Goal: Transaction & Acquisition: Subscribe to service/newsletter

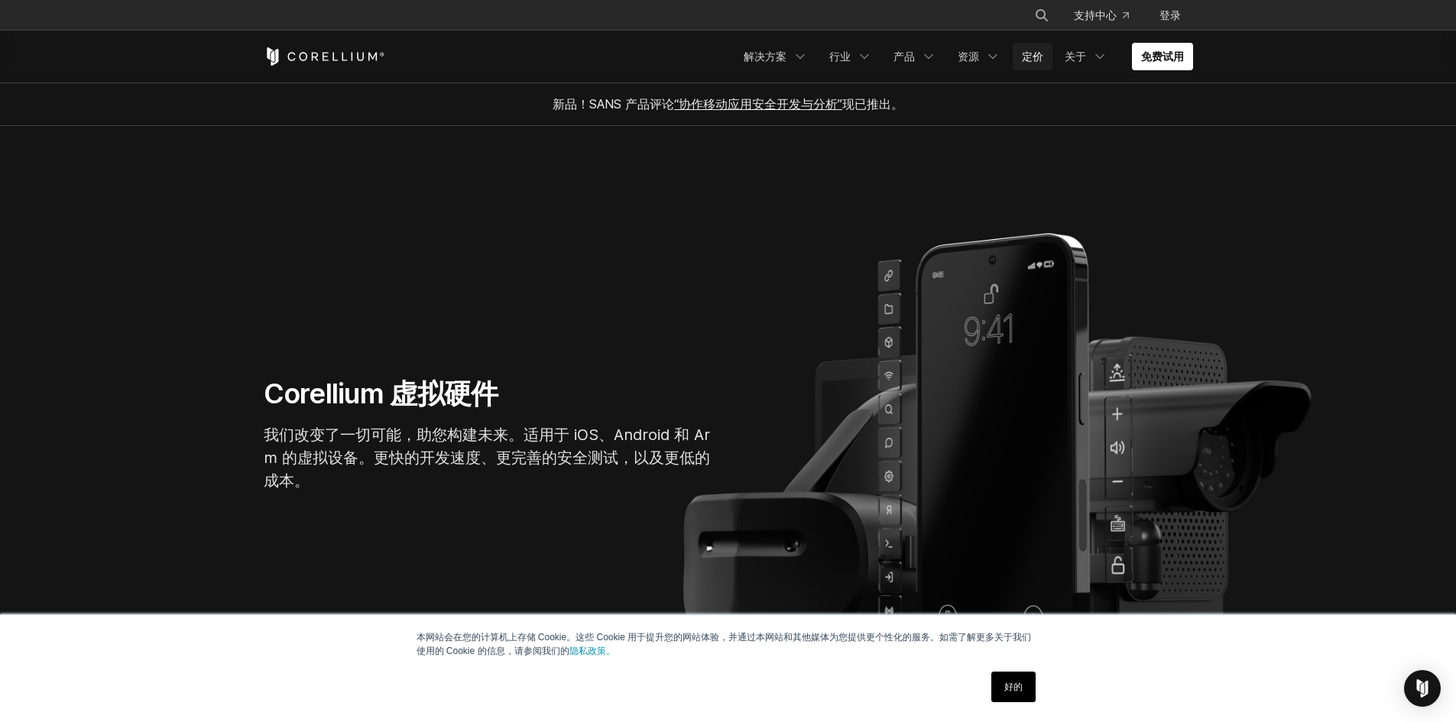
click at [1028, 60] on font "定价" at bounding box center [1032, 56] width 21 height 13
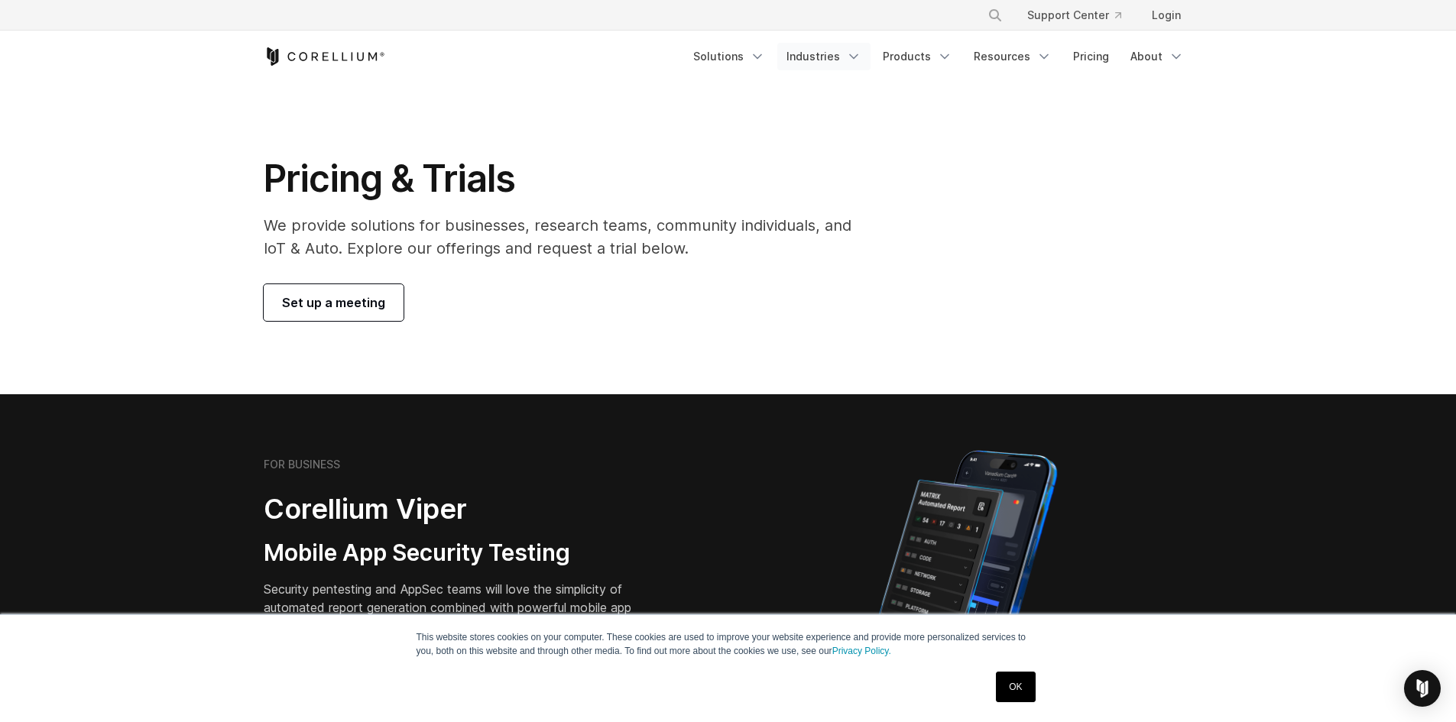
click at [834, 53] on link "Industries" at bounding box center [823, 57] width 93 height 28
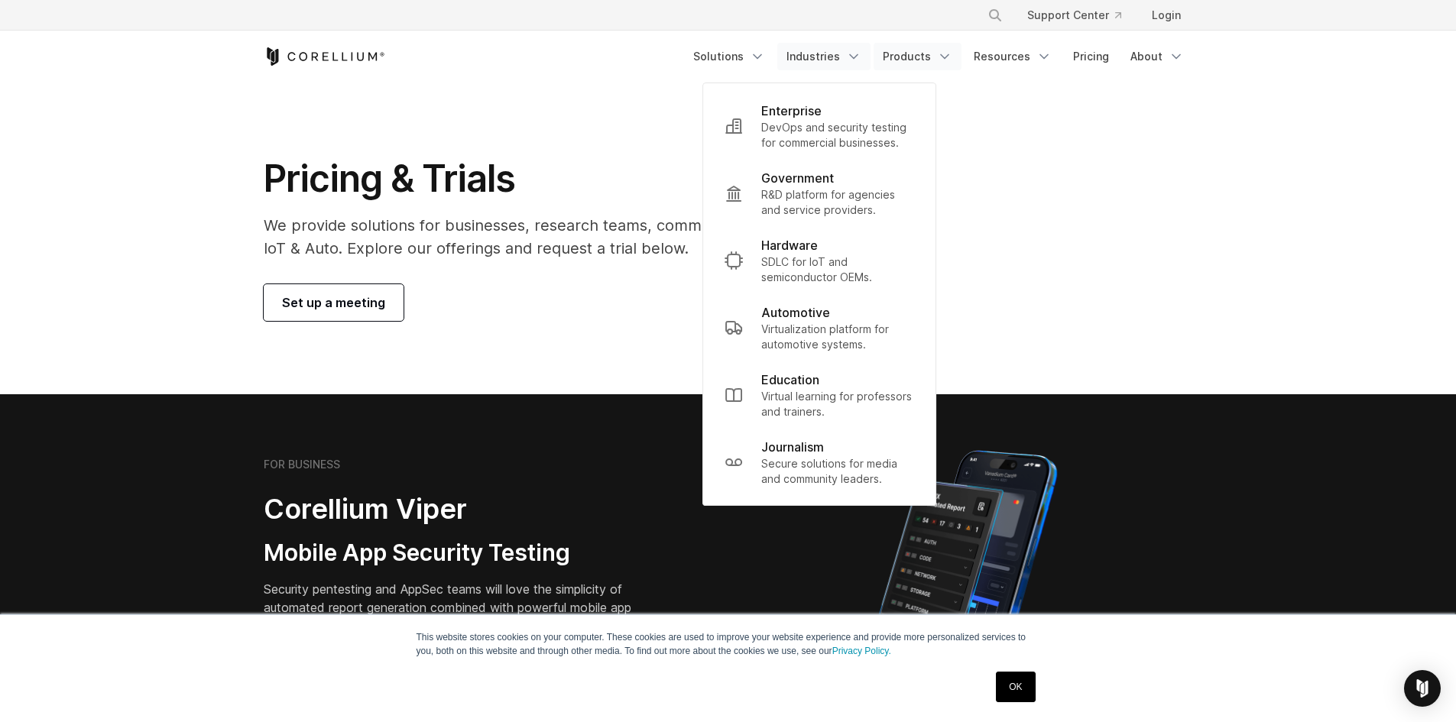
click at [912, 56] on link "Products" at bounding box center [917, 57] width 88 height 28
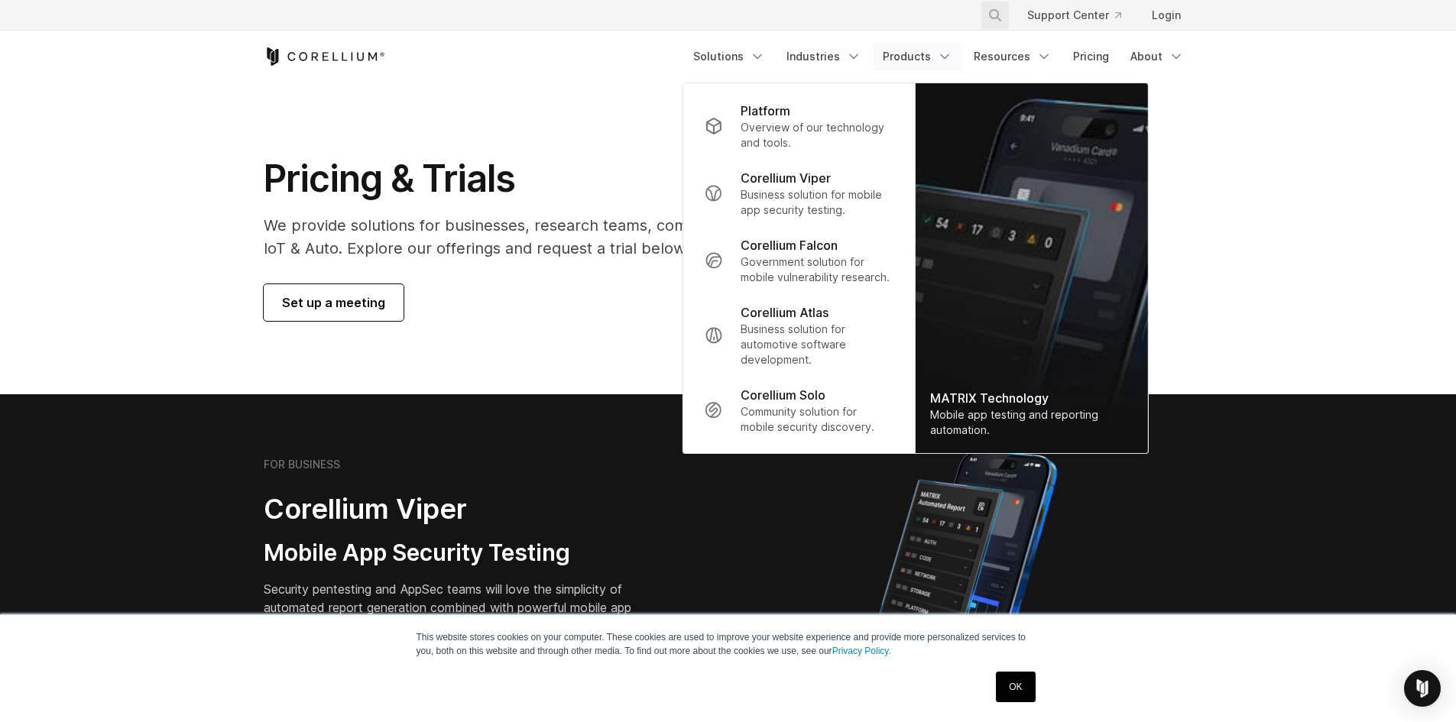
click at [996, 13] on icon "Search" at bounding box center [995, 15] width 12 height 12
click at [925, 16] on input "Search our site..." at bounding box center [916, 15] width 124 height 23
type input "***"
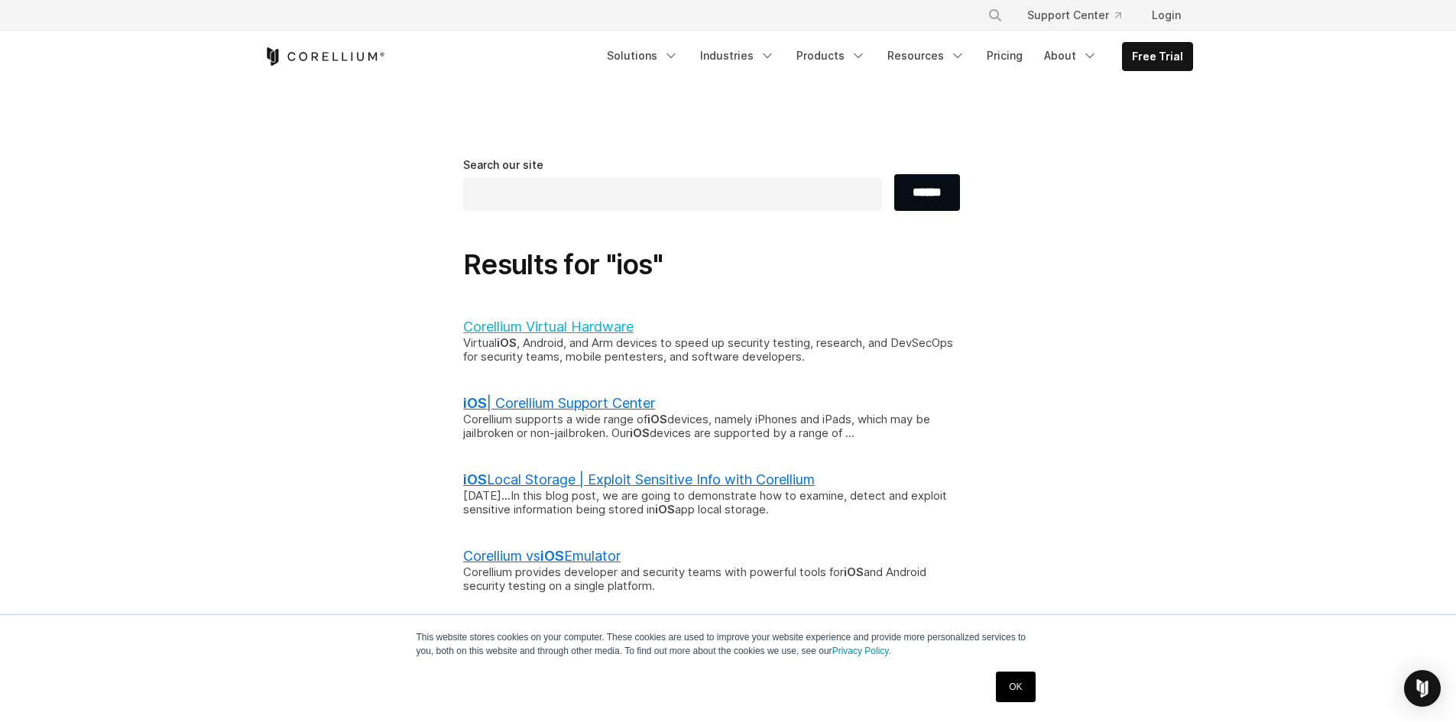
click at [593, 323] on link "Corellium Virtual Hardware" at bounding box center [548, 327] width 170 height 16
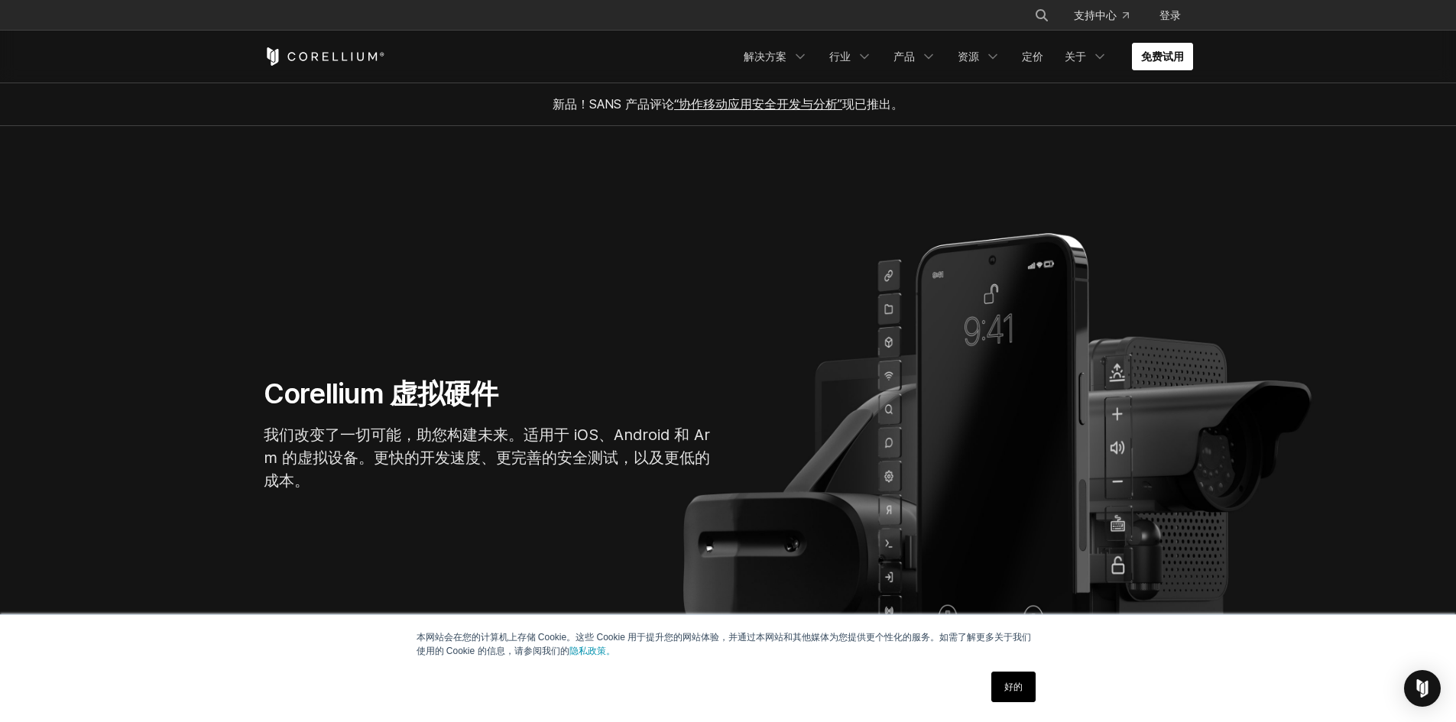
click at [1160, 52] on font "免费试用" at bounding box center [1162, 56] width 43 height 13
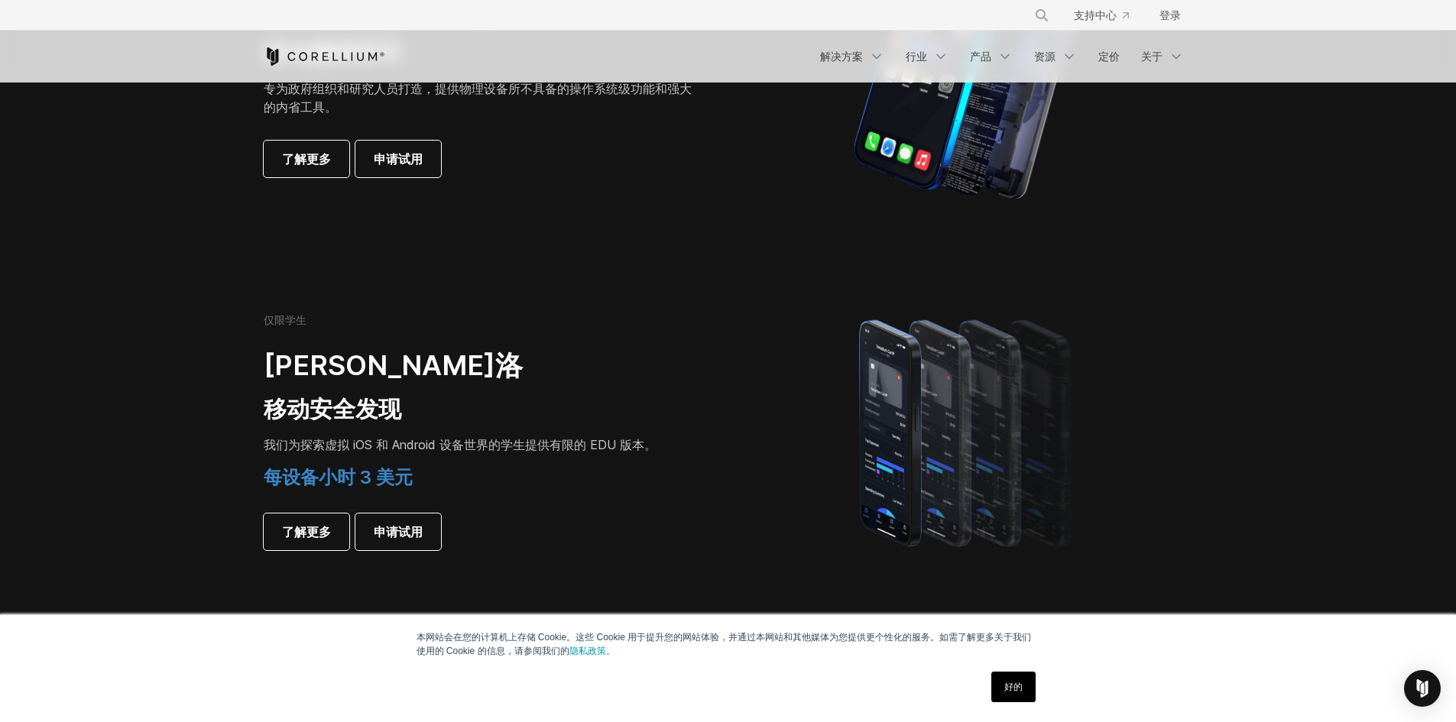
scroll to position [917, 0]
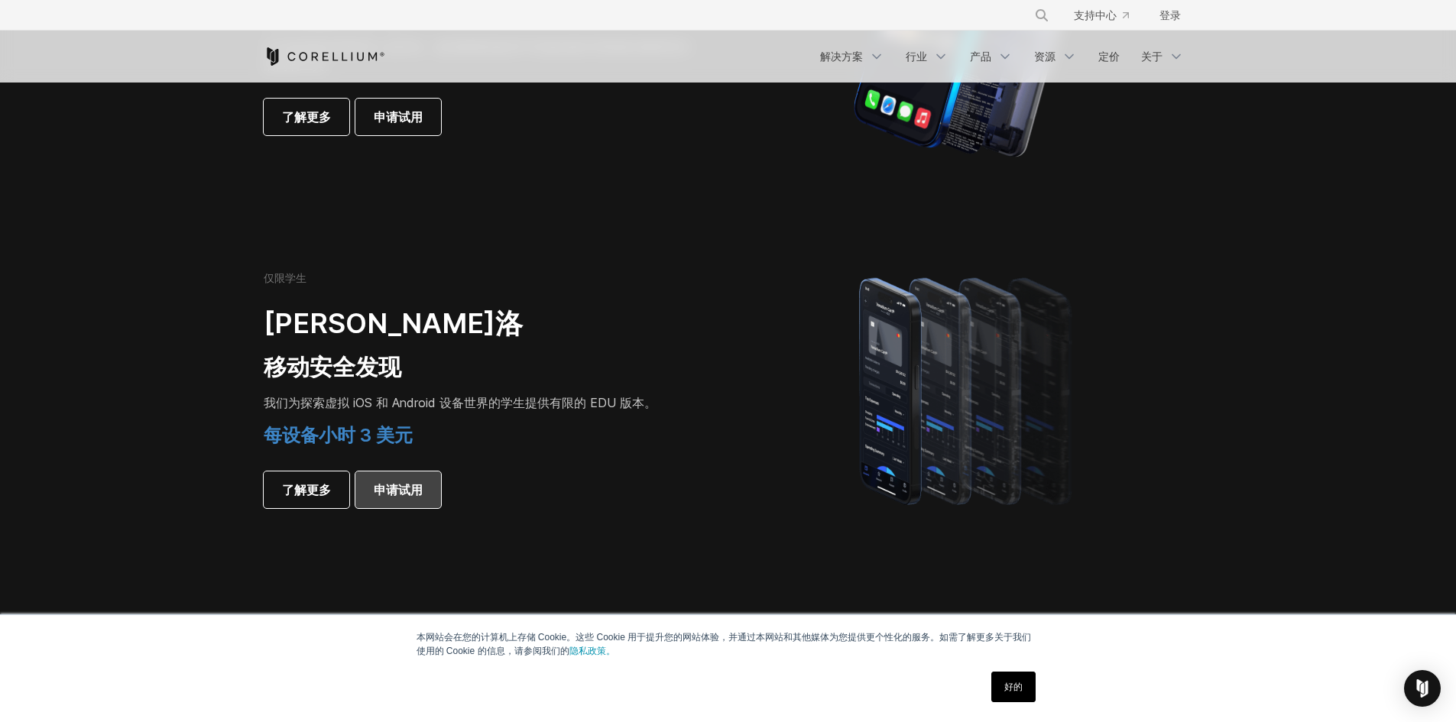
click at [405, 492] on font "申请试用" at bounding box center [398, 489] width 49 height 15
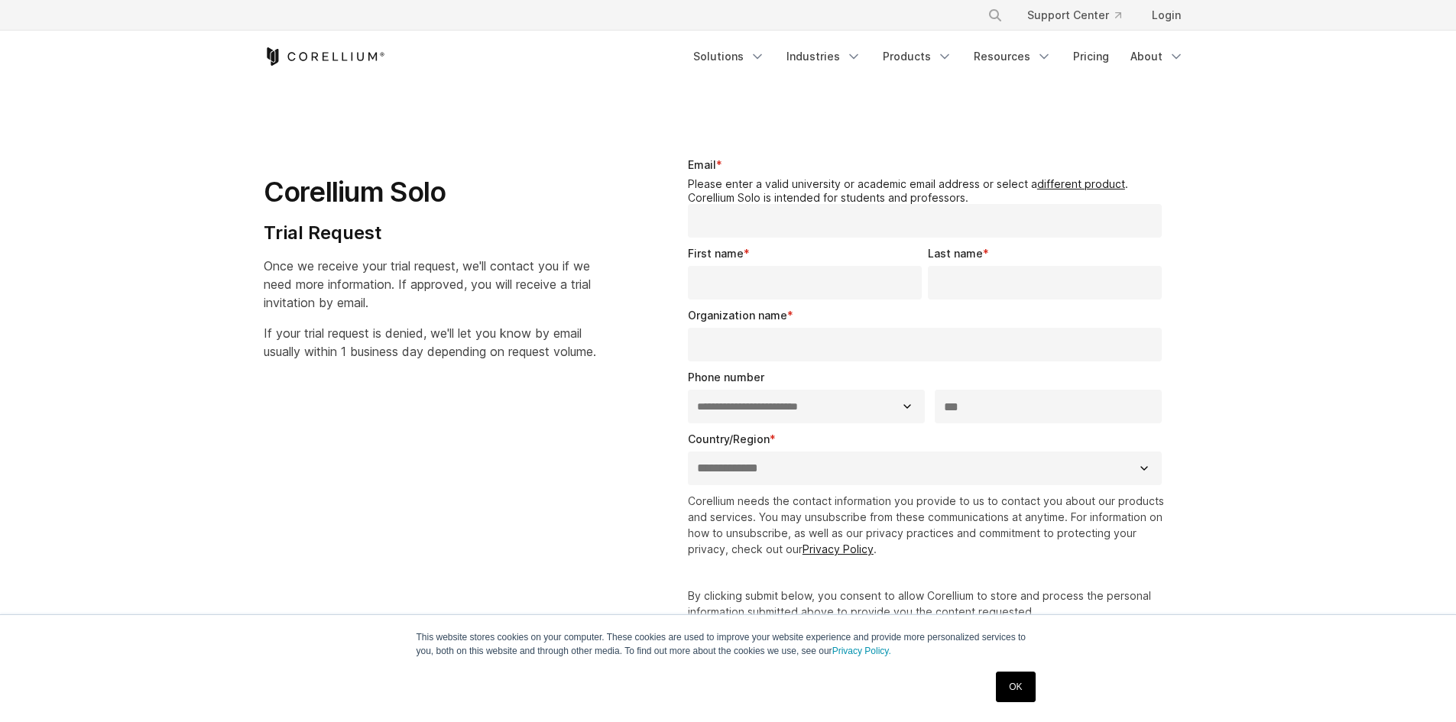
select select "**"
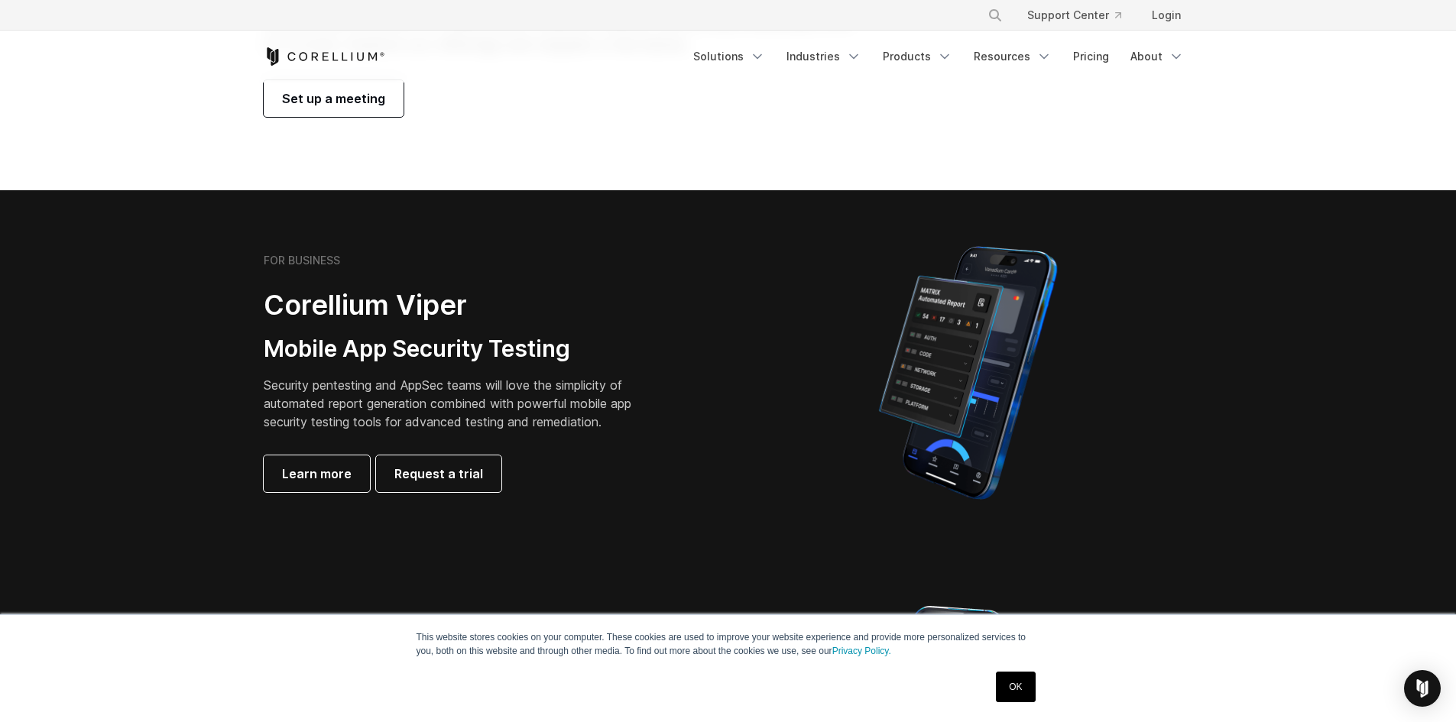
scroll to position [306, 0]
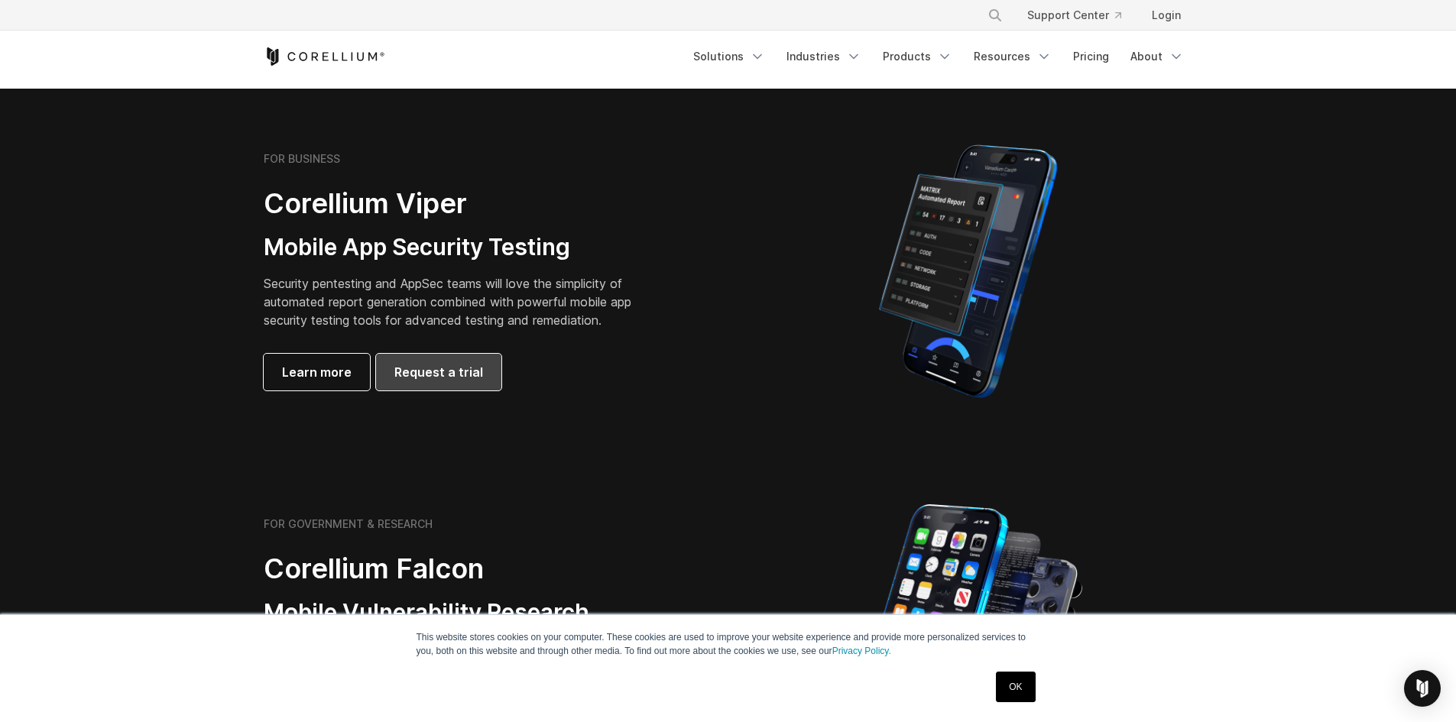
click at [452, 374] on span "Request a trial" at bounding box center [438, 372] width 89 height 18
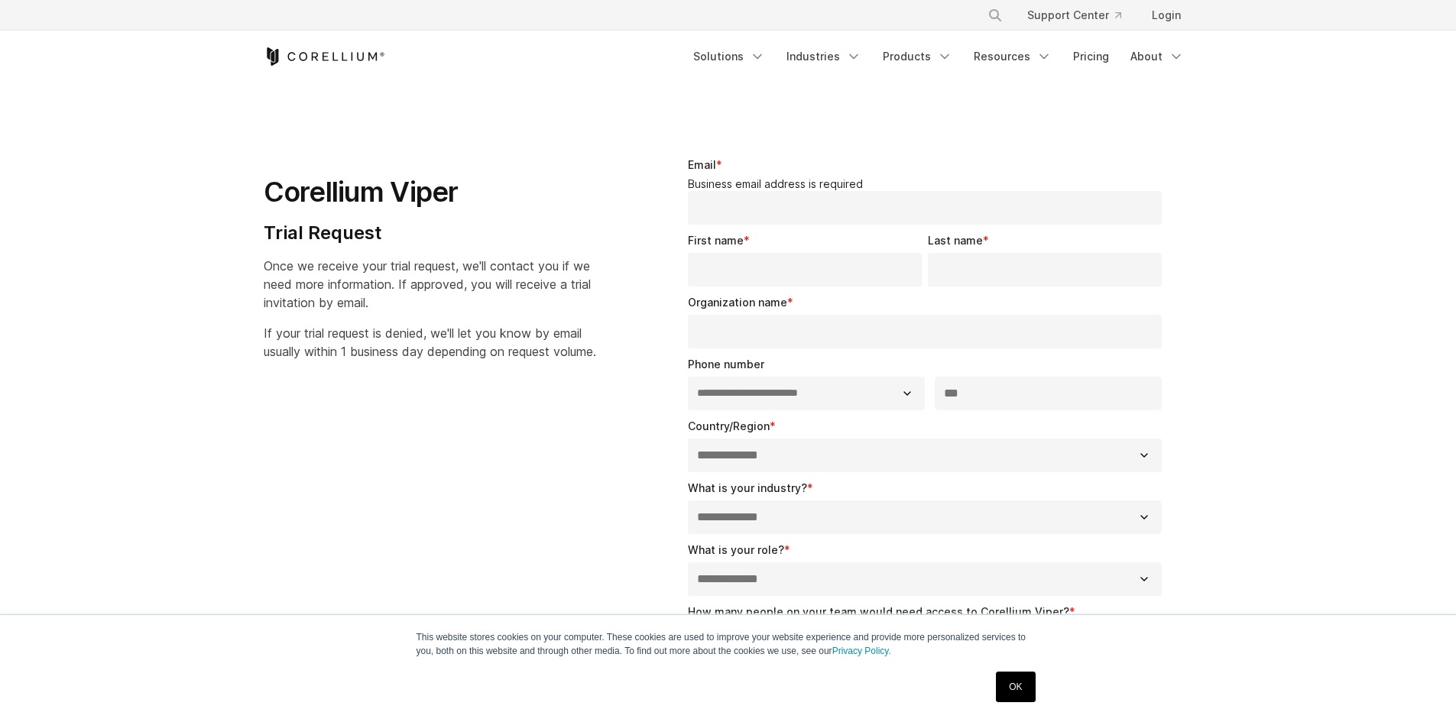
select select "**"
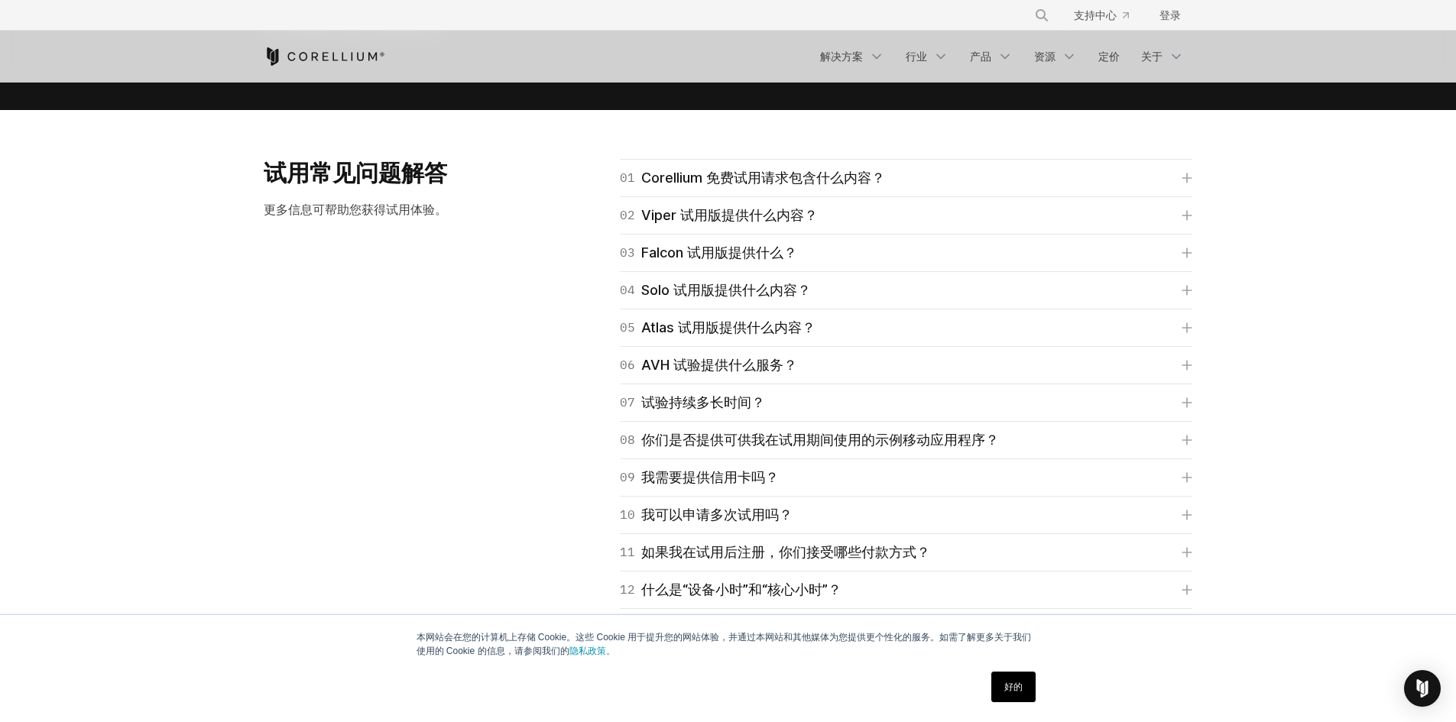
scroll to position [2140, 0]
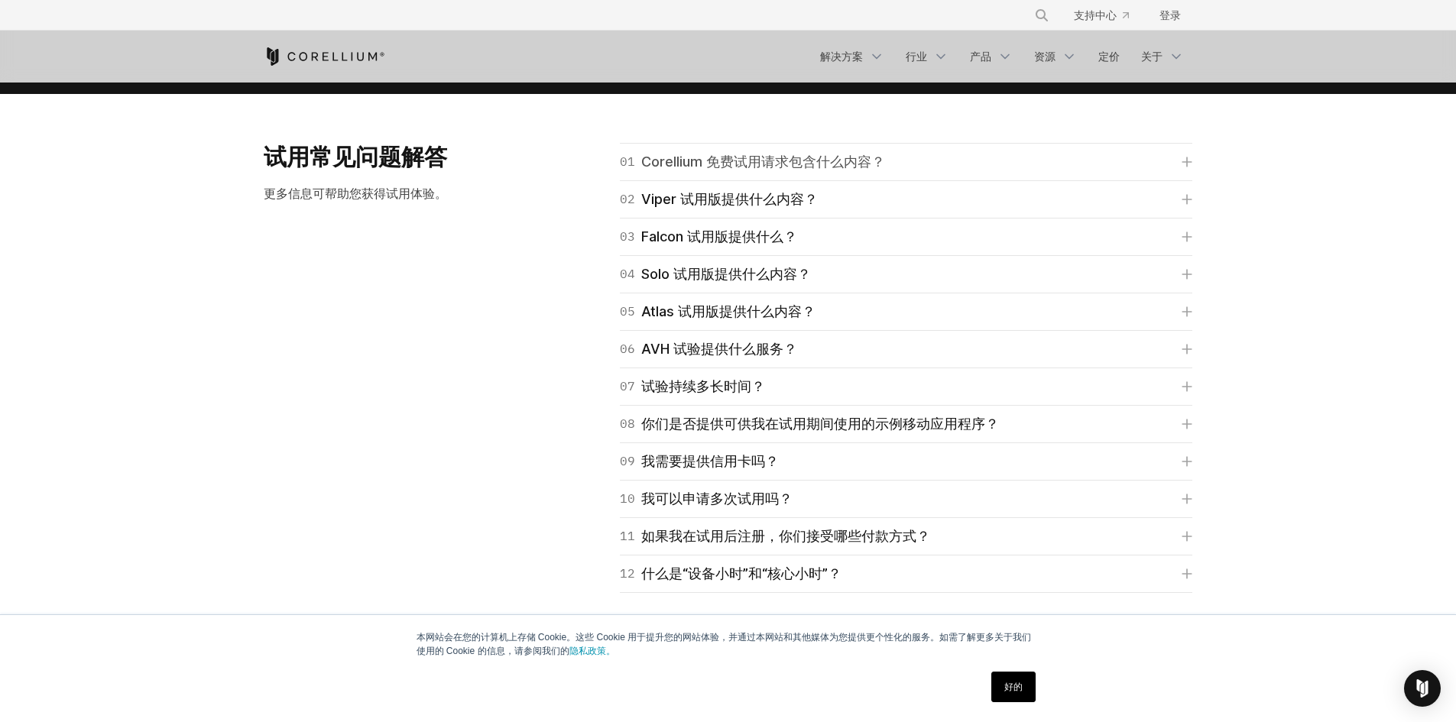
click at [785, 162] on font "Corellium 免费试用请求包含什么内容？" at bounding box center [763, 162] width 244 height 16
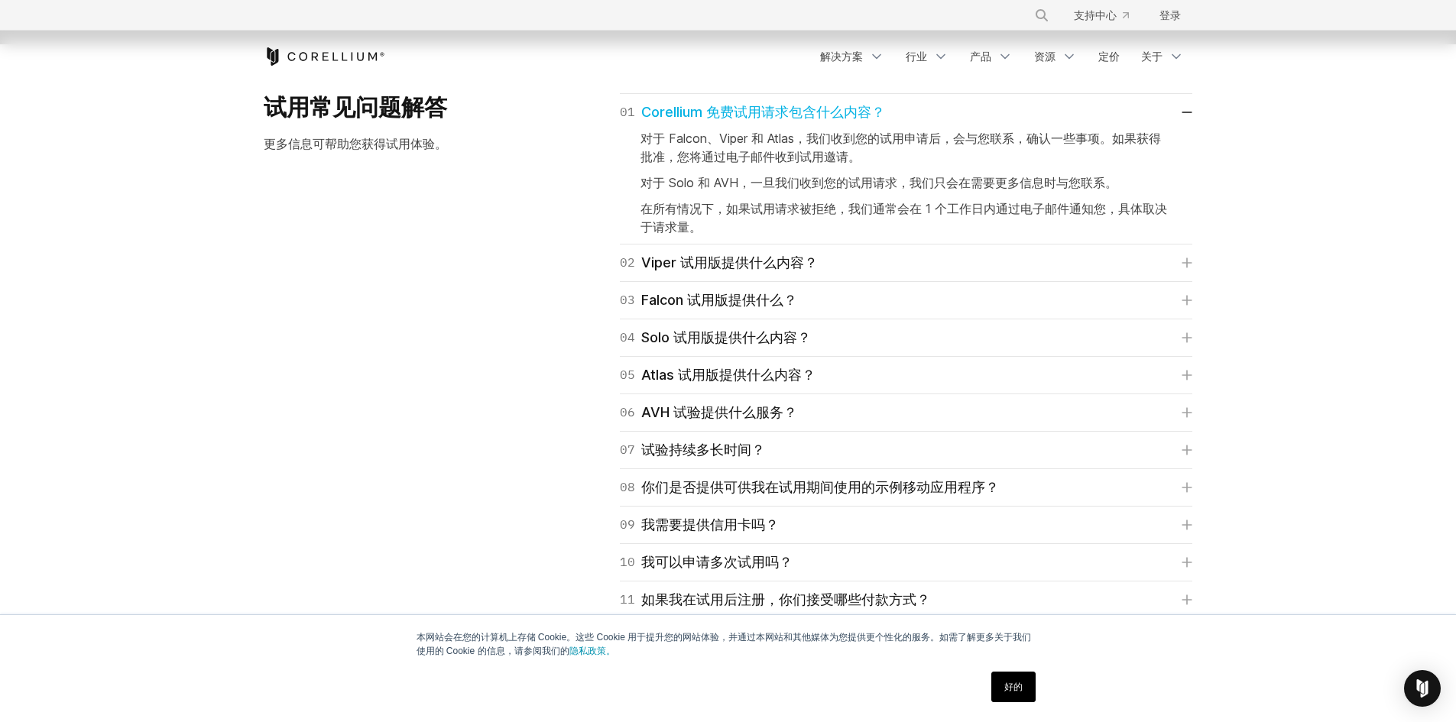
scroll to position [2216, 0]
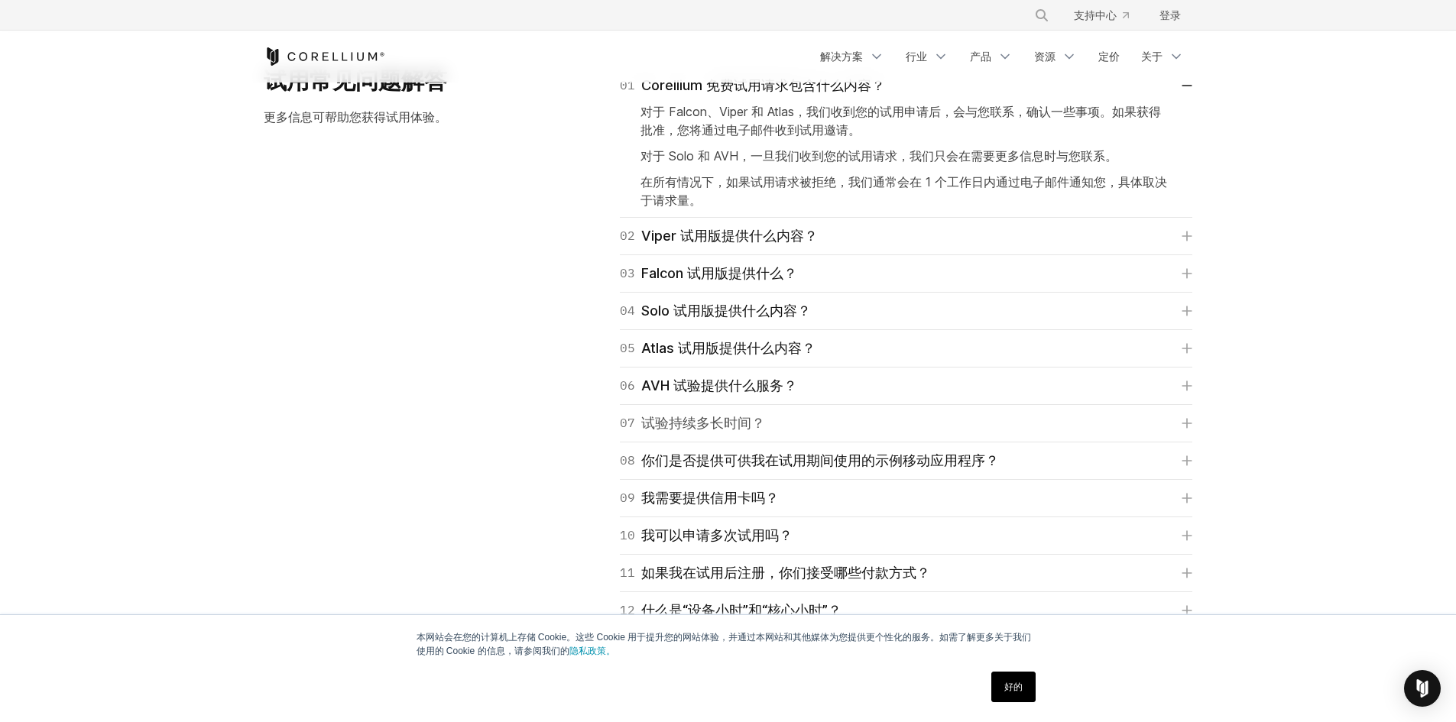
click at [708, 422] on font "试验持续多长时间？" at bounding box center [703, 423] width 124 height 16
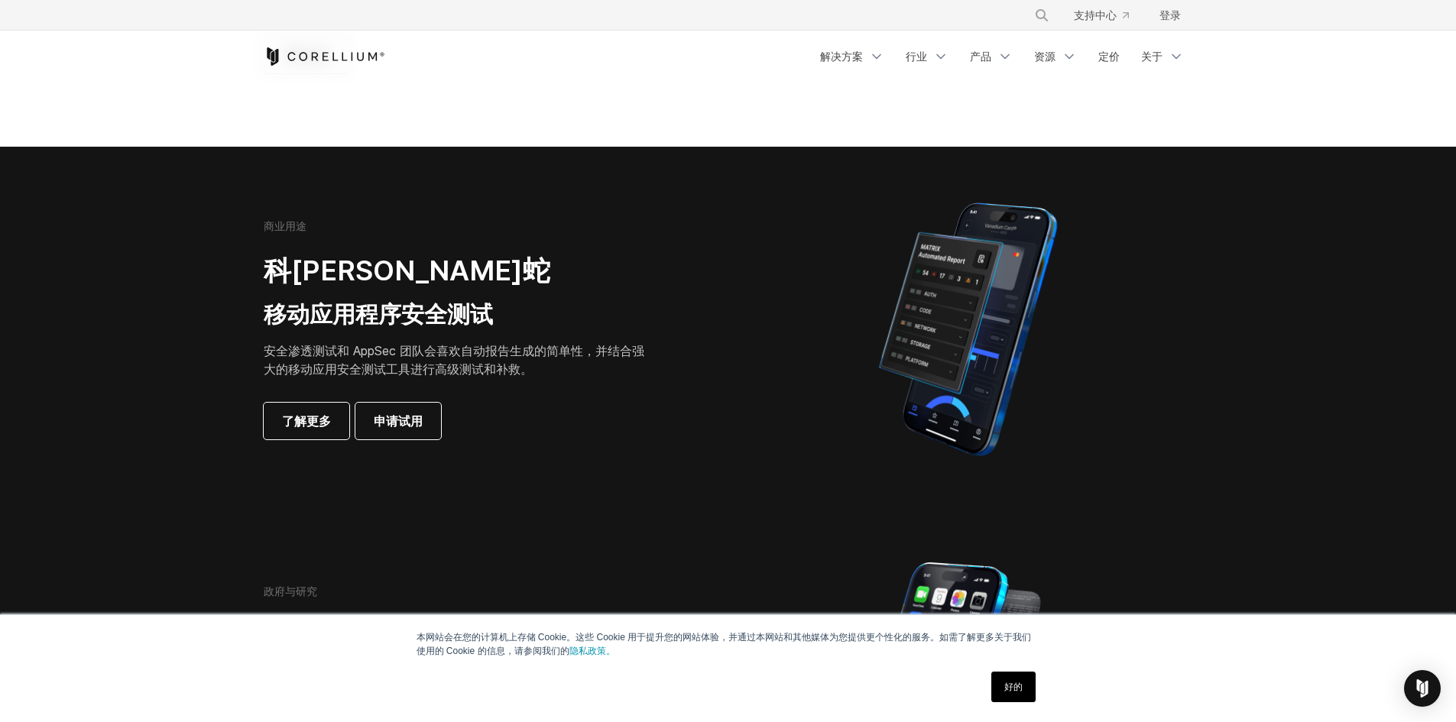
scroll to position [0, 0]
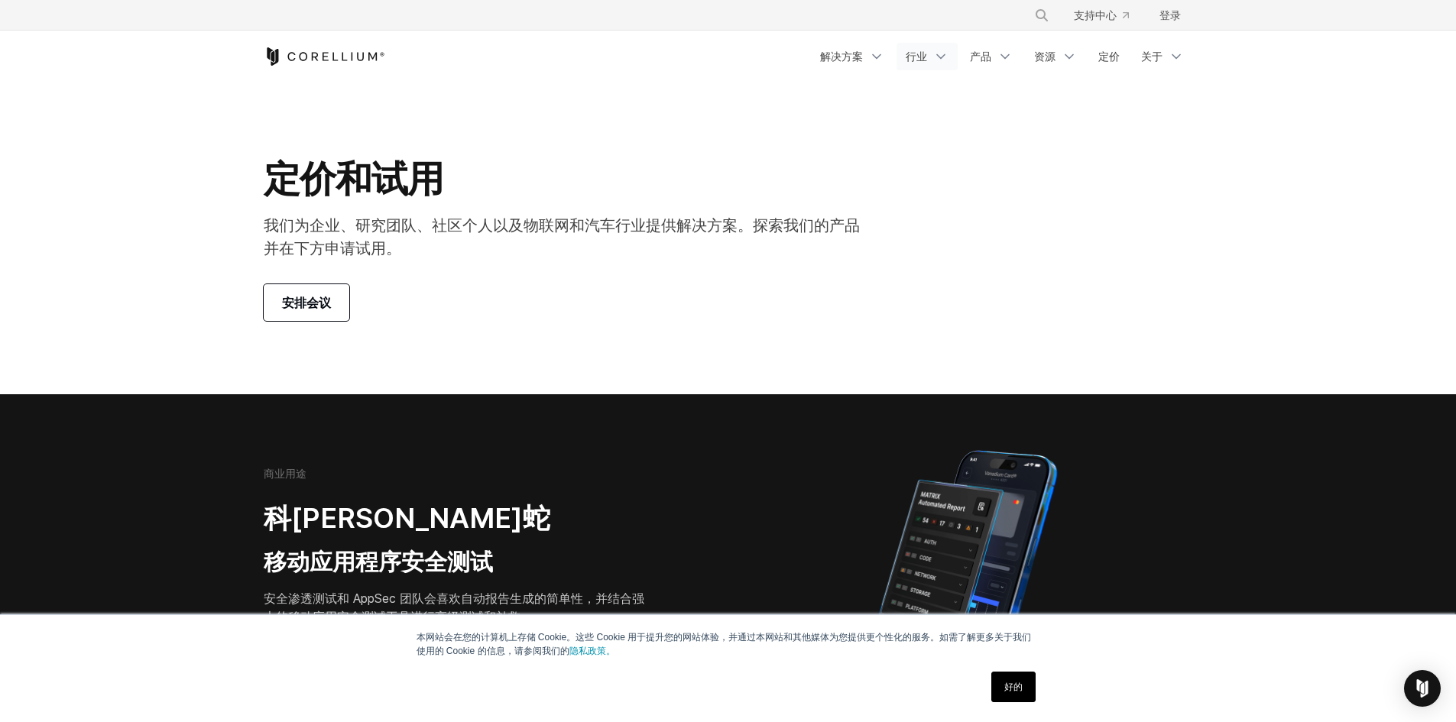
click at [930, 55] on link "行业" at bounding box center [926, 57] width 61 height 28
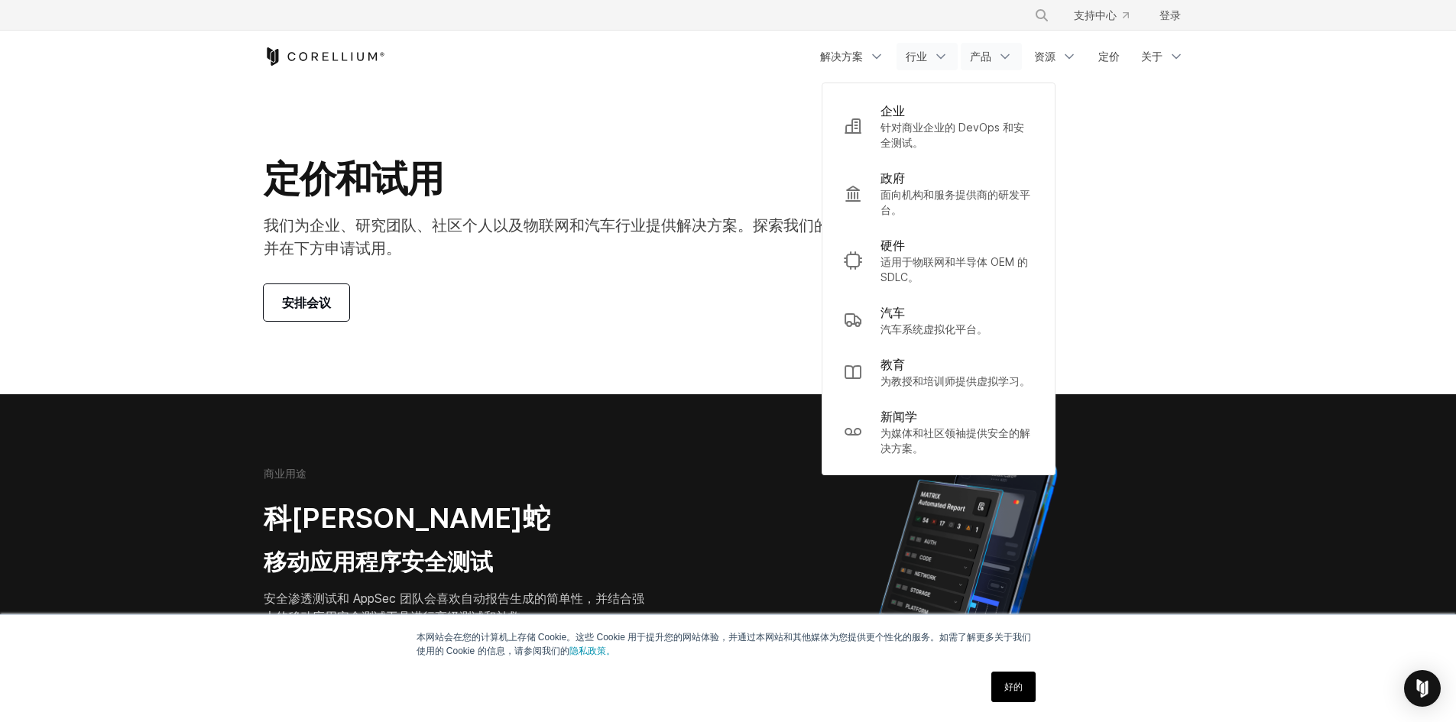
click at [998, 53] on icon "导航菜单" at bounding box center [1004, 56] width 15 height 15
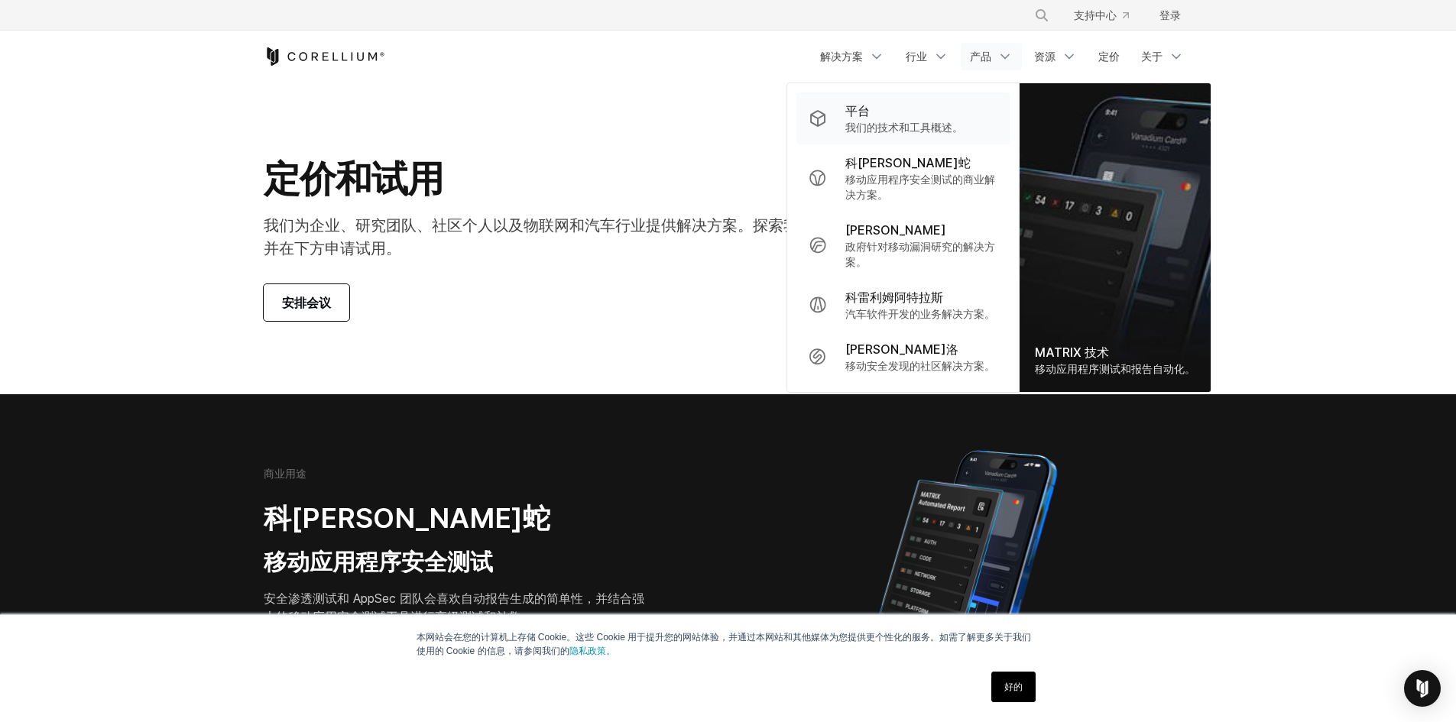
click at [902, 108] on div "平台" at bounding box center [904, 111] width 118 height 18
